Goal: Task Accomplishment & Management: Manage account settings

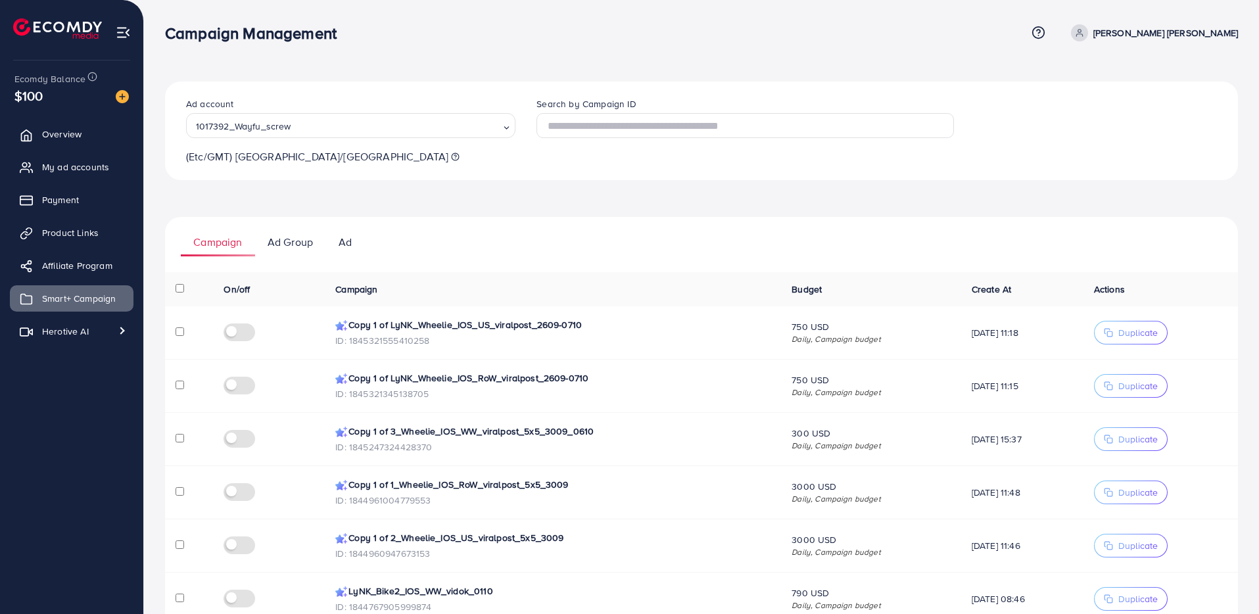
click at [1179, 37] on p "Nguyen Khanh Ly" at bounding box center [1165, 33] width 145 height 16
click at [1152, 108] on span "Log out" at bounding box center [1158, 108] width 35 height 16
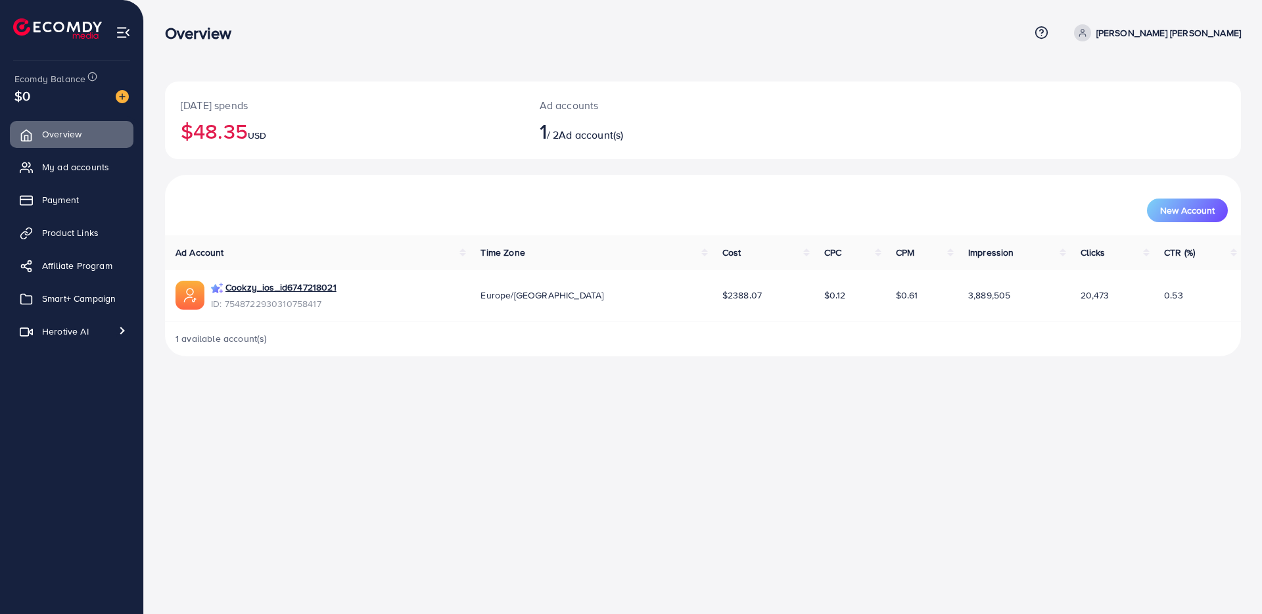
click at [1216, 28] on p "[PERSON_NAME] [PERSON_NAME]" at bounding box center [1168, 33] width 145 height 16
click at [1192, 71] on link "Profile" at bounding box center [1177, 79] width 125 height 30
select select "*******"
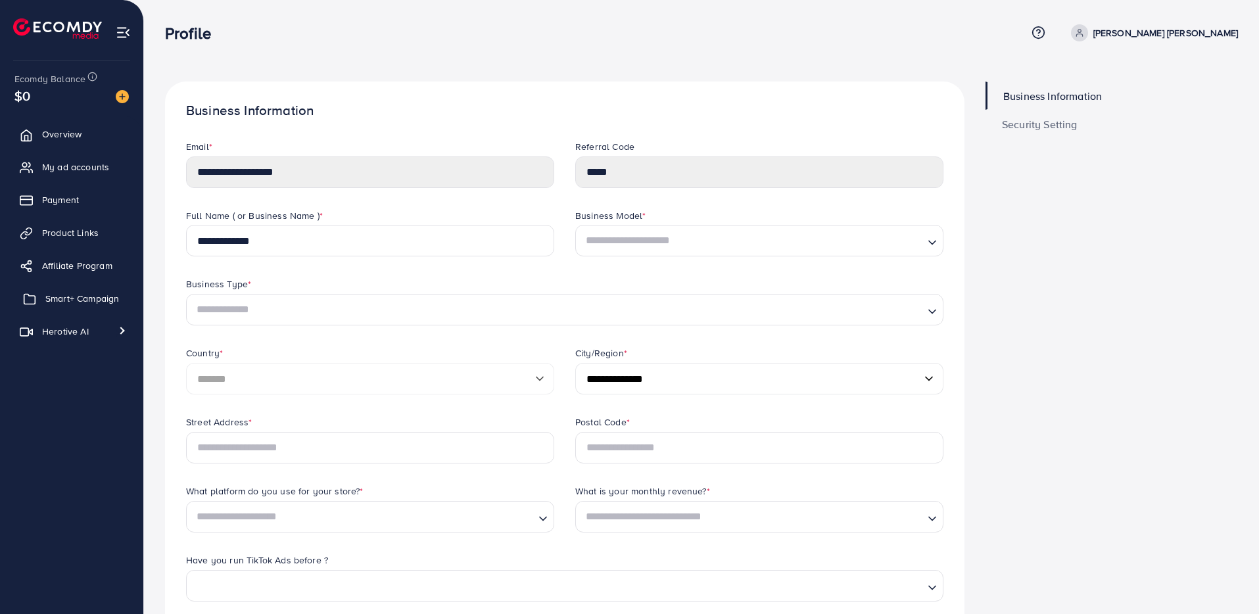
click at [70, 299] on span "Smart+ Campaign" at bounding box center [82, 298] width 74 height 13
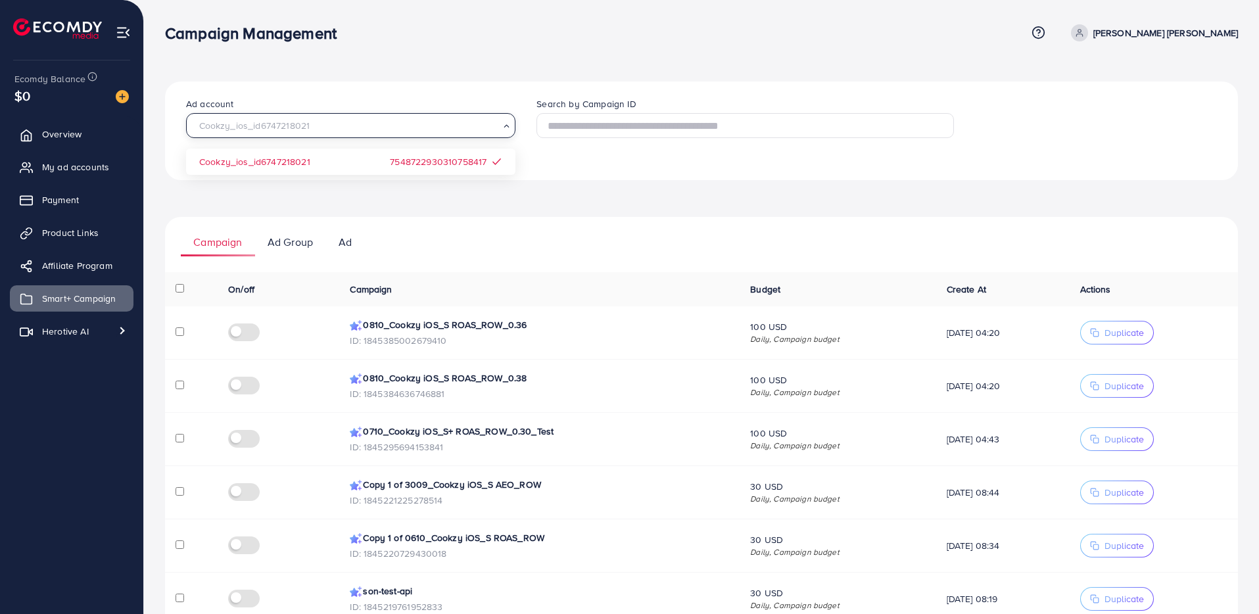
click at [328, 121] on input "Search for option" at bounding box center [345, 126] width 307 height 18
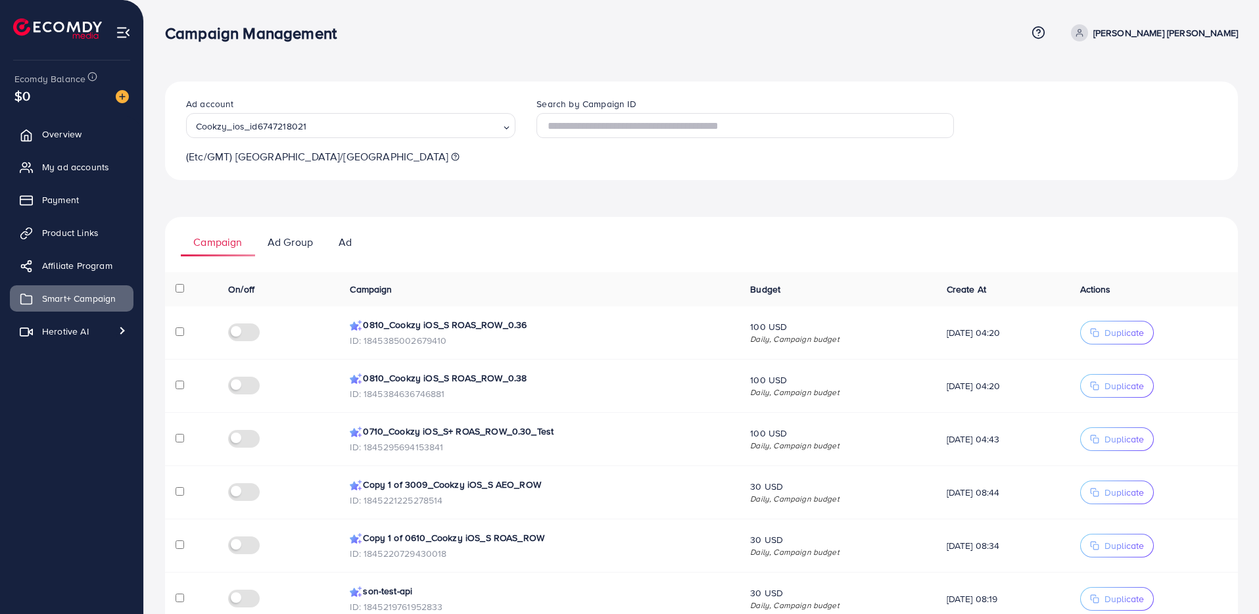
drag, startPoint x: 390, startPoint y: 164, endPoint x: 426, endPoint y: 165, distance: 36.2
click at [427, 129] on input "Search for option" at bounding box center [404, 126] width 189 height 18
drag, startPoint x: 491, startPoint y: 161, endPoint x: 459, endPoint y: 162, distance: 32.2
click at [455, 125] on input "Search for option" at bounding box center [404, 126] width 189 height 18
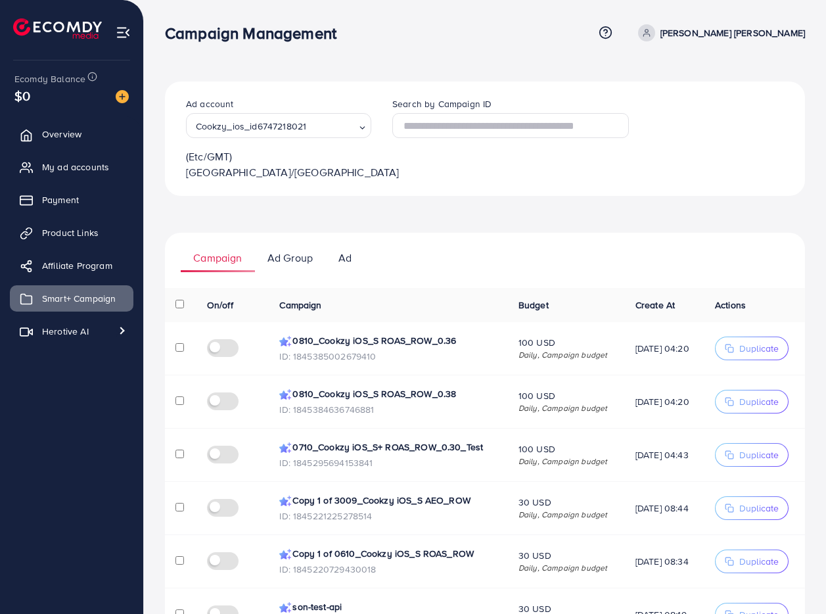
click at [361, 128] on polyline "Search for option" at bounding box center [362, 128] width 5 height 2
click at [361, 124] on icon "Search for option" at bounding box center [362, 128] width 9 height 9
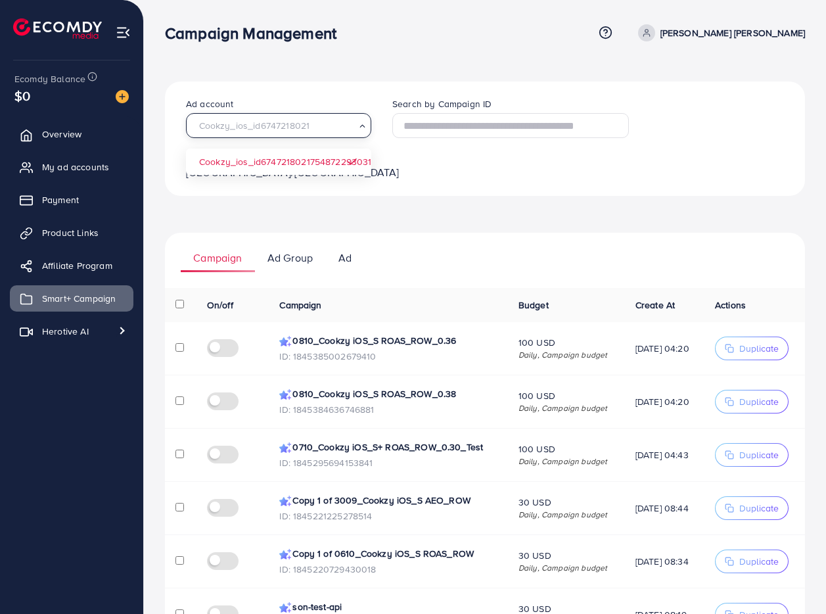
click at [308, 126] on input "Search for option" at bounding box center [273, 126] width 163 height 18
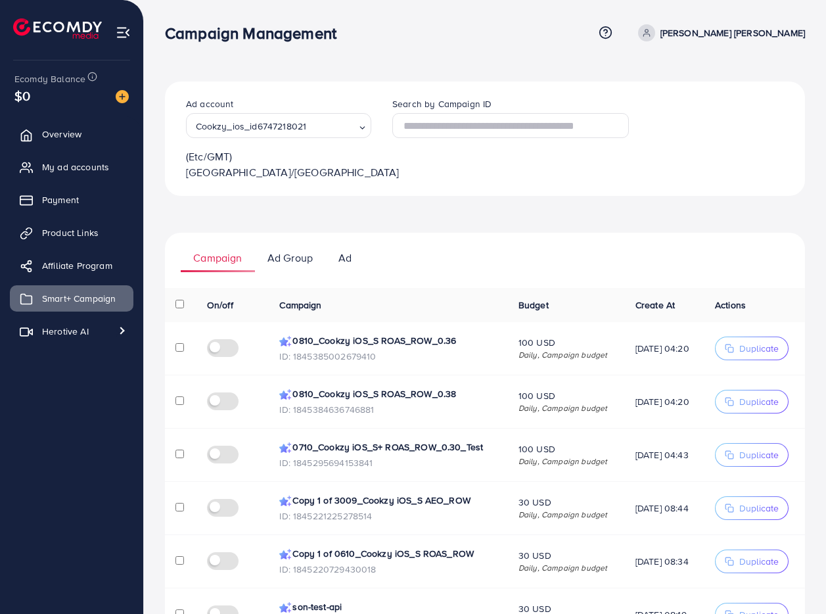
click at [297, 126] on div "Cookzy_ios_id6747218021" at bounding box center [274, 124] width 166 height 20
click at [465, 194] on div "Ad account Cookzy_ios_id6747218021 Loading... Cookzy_ios_id6747218021 754872293…" at bounding box center [485, 493] width 640 height 825
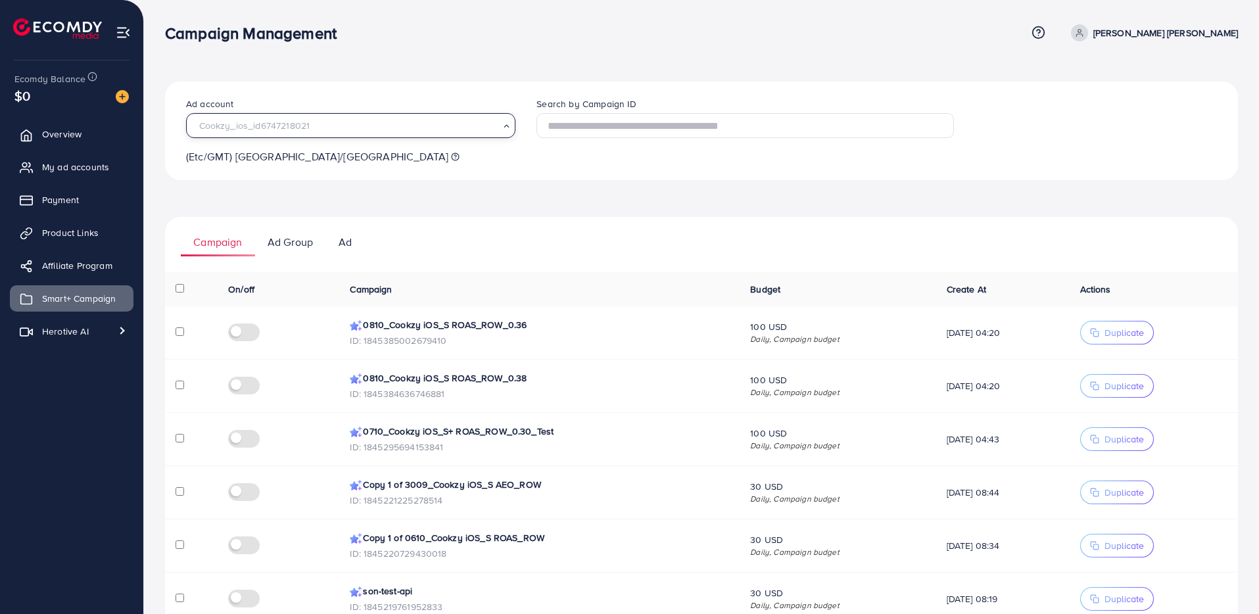
click at [417, 123] on input "Search for option" at bounding box center [345, 126] width 307 height 18
